Goal: Check status: Check status

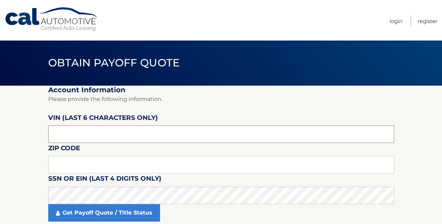
click at [149, 130] on input "text" at bounding box center [221, 133] width 346 height 17
click at [131, 129] on input "text" at bounding box center [221, 133] width 346 height 17
type input "482912"
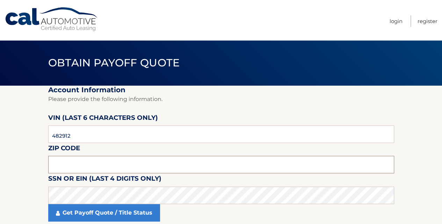
click at [135, 165] on input "text" at bounding box center [221, 164] width 346 height 17
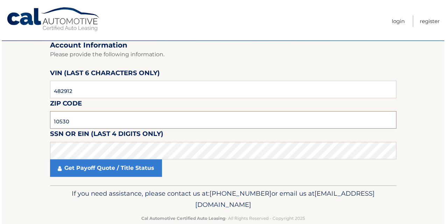
scroll to position [46, 0]
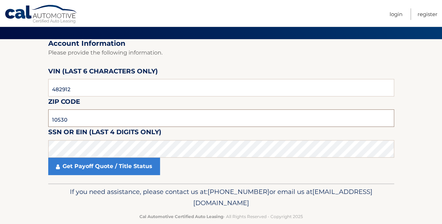
type input "10530"
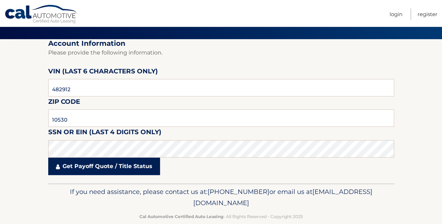
click at [110, 166] on link "Get Payoff Quote / Title Status" at bounding box center [104, 166] width 112 height 17
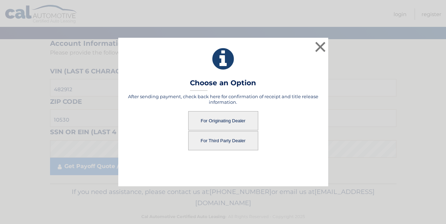
click at [218, 123] on button "For Originating Dealer" at bounding box center [223, 120] width 70 height 19
click at [223, 118] on button "For Originating Dealer" at bounding box center [223, 120] width 70 height 19
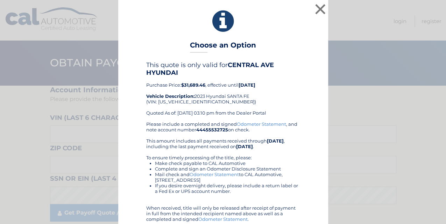
click at [256, 19] on icon at bounding box center [223, 21] width 192 height 25
click at [319, 12] on button "×" at bounding box center [320, 9] width 14 height 14
